Goal: Task Accomplishment & Management: Manage account settings

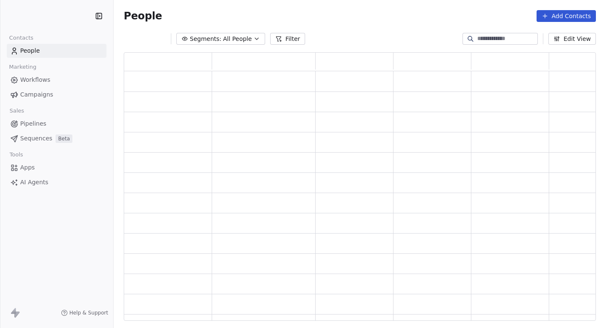
scroll to position [268, 472]
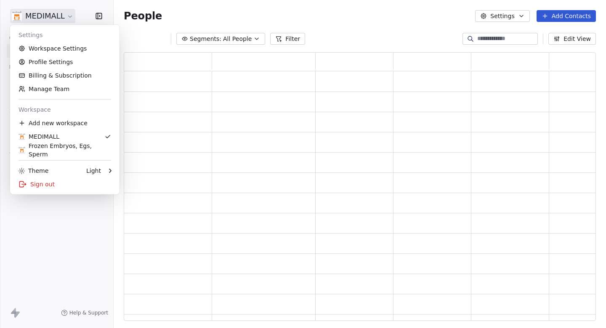
click at [48, 20] on html "MEDIMALL Contacts People Marketing Workflows Campaigns Sales Pipelines Sequence…" at bounding box center [303, 164] width 606 height 328
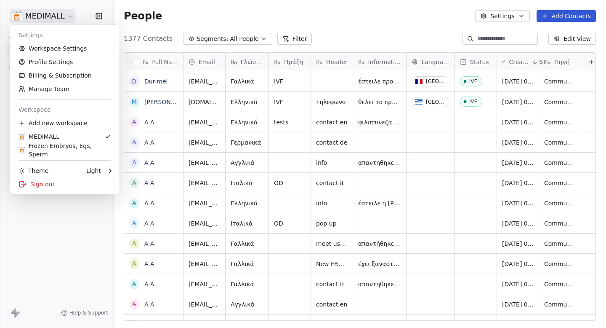
scroll to position [288, 493]
click at [45, 53] on link "Workspace Settings" at bounding box center [64, 48] width 103 height 13
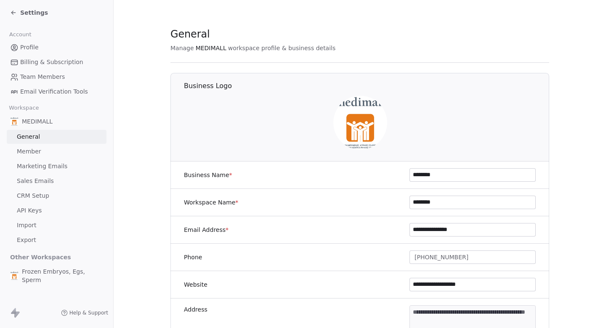
click at [62, 165] on span "Marketing Emails" at bounding box center [42, 166] width 51 height 9
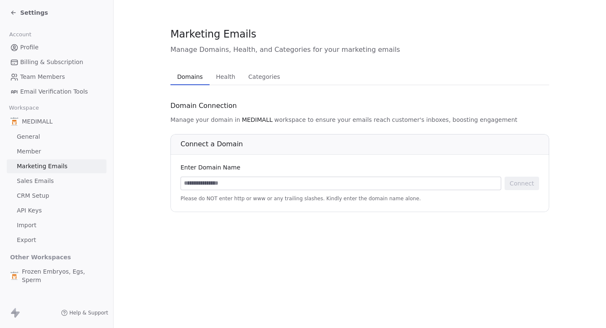
click at [298, 181] on input at bounding box center [341, 183] width 320 height 13
paste input "**********"
type input "**********"
click at [522, 186] on button "Connect" at bounding box center [522, 182] width 35 height 13
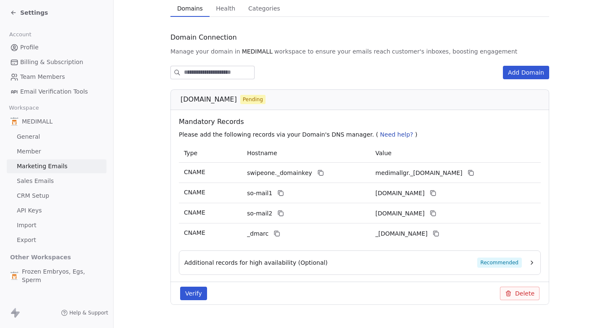
scroll to position [85, 0]
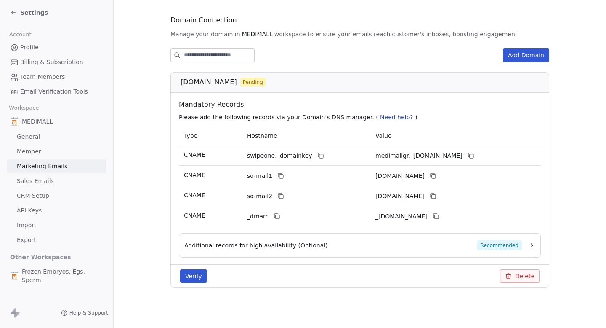
click at [187, 282] on button "Verify" at bounding box center [193, 275] width 27 height 13
